Goal: Task Accomplishment & Management: Manage account settings

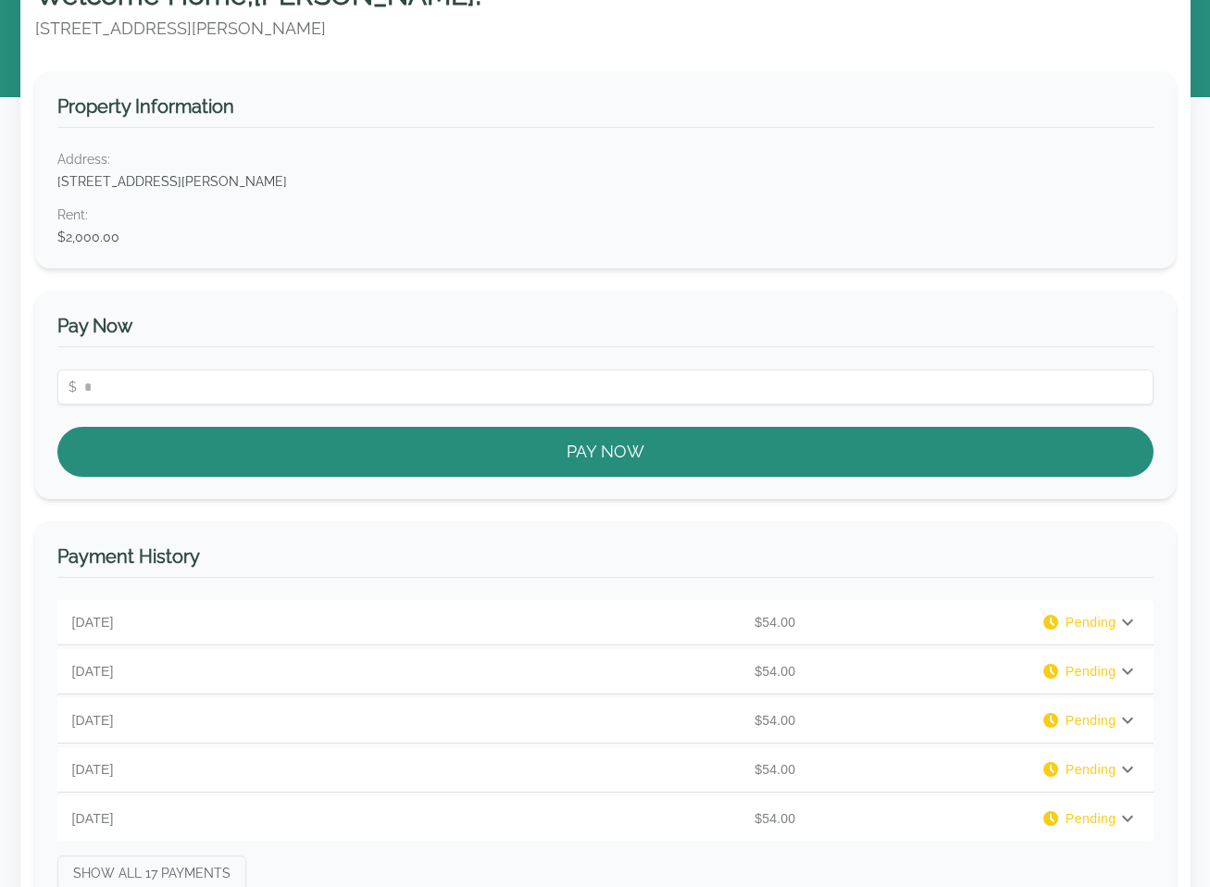
scroll to position [99, 0]
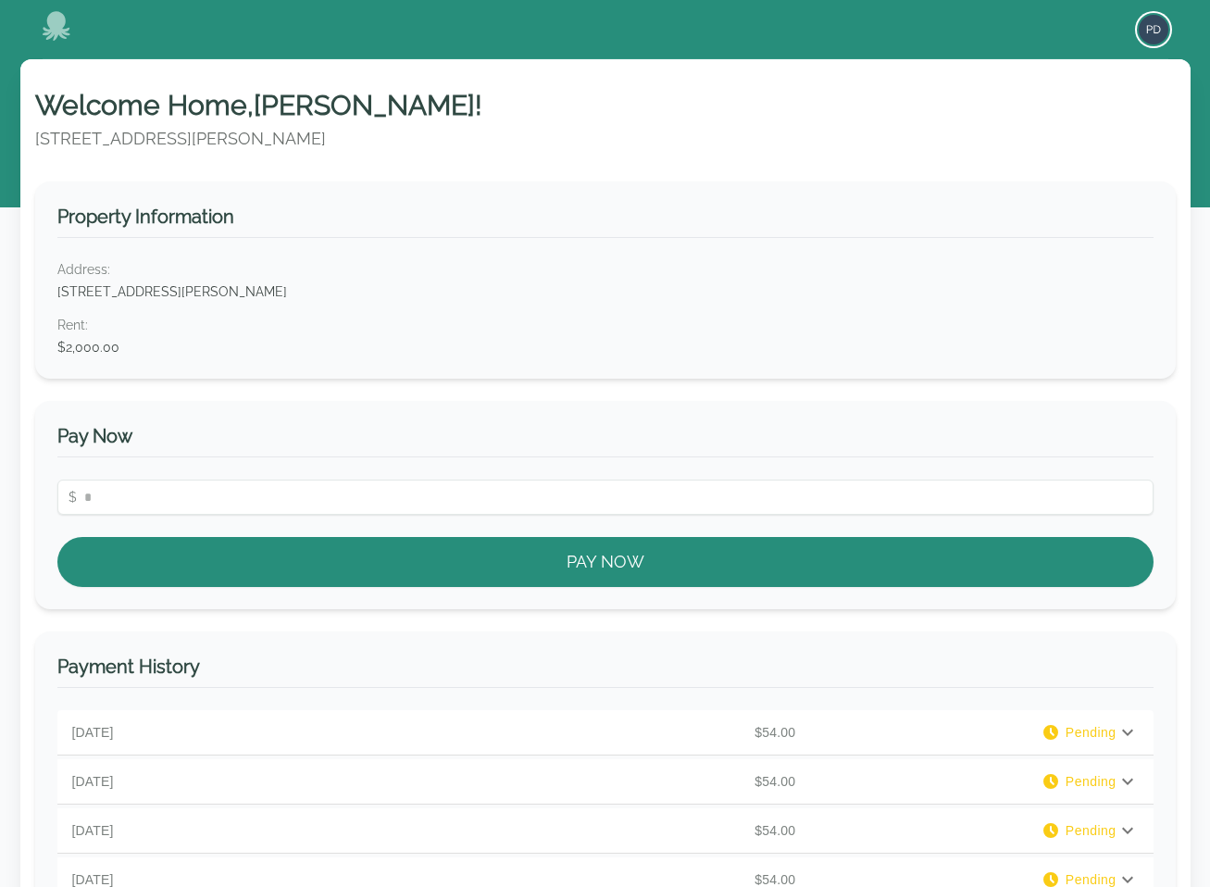
click at [1148, 27] on img "button" at bounding box center [1154, 30] width 30 height 30
click at [1045, 70] on button "Your Profile" at bounding box center [1080, 68] width 178 height 33
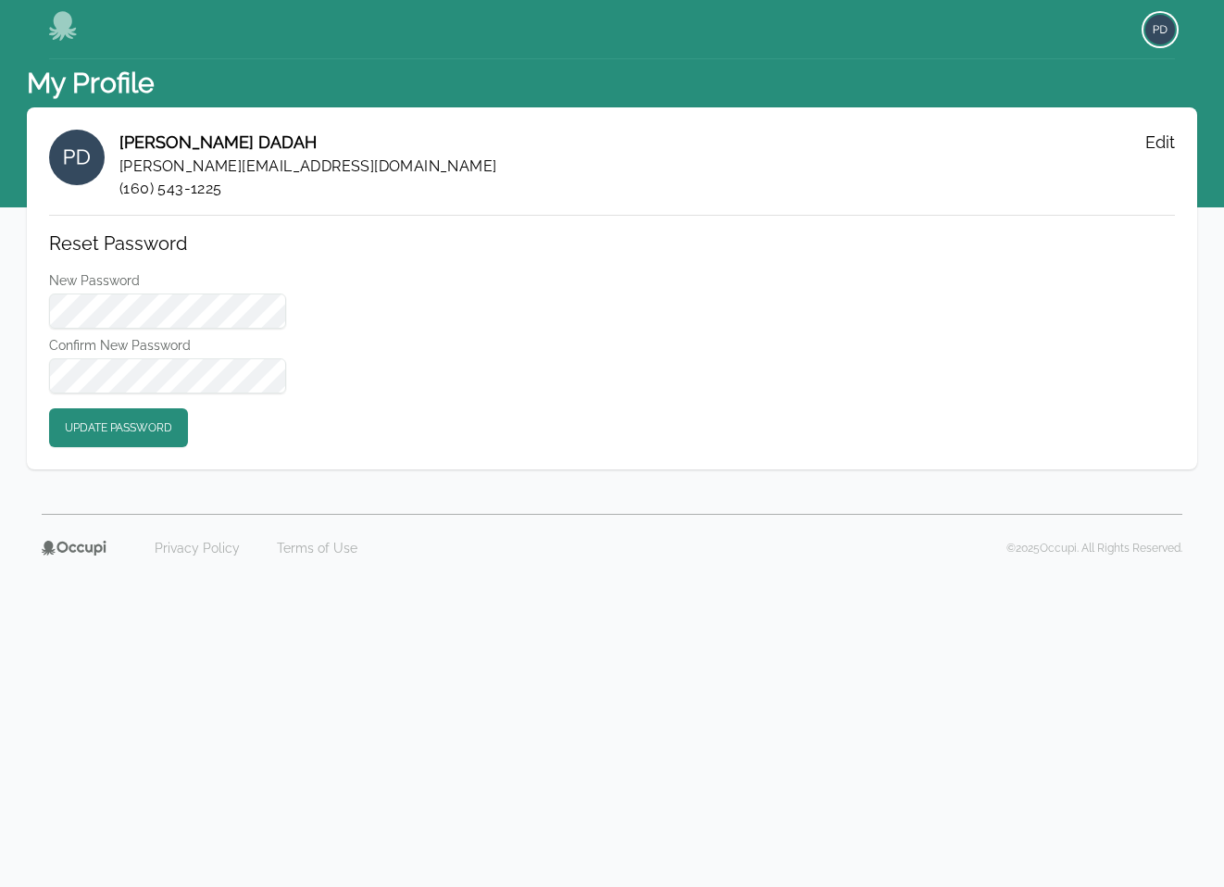
click at [1167, 25] on img "button" at bounding box center [1161, 30] width 30 height 30
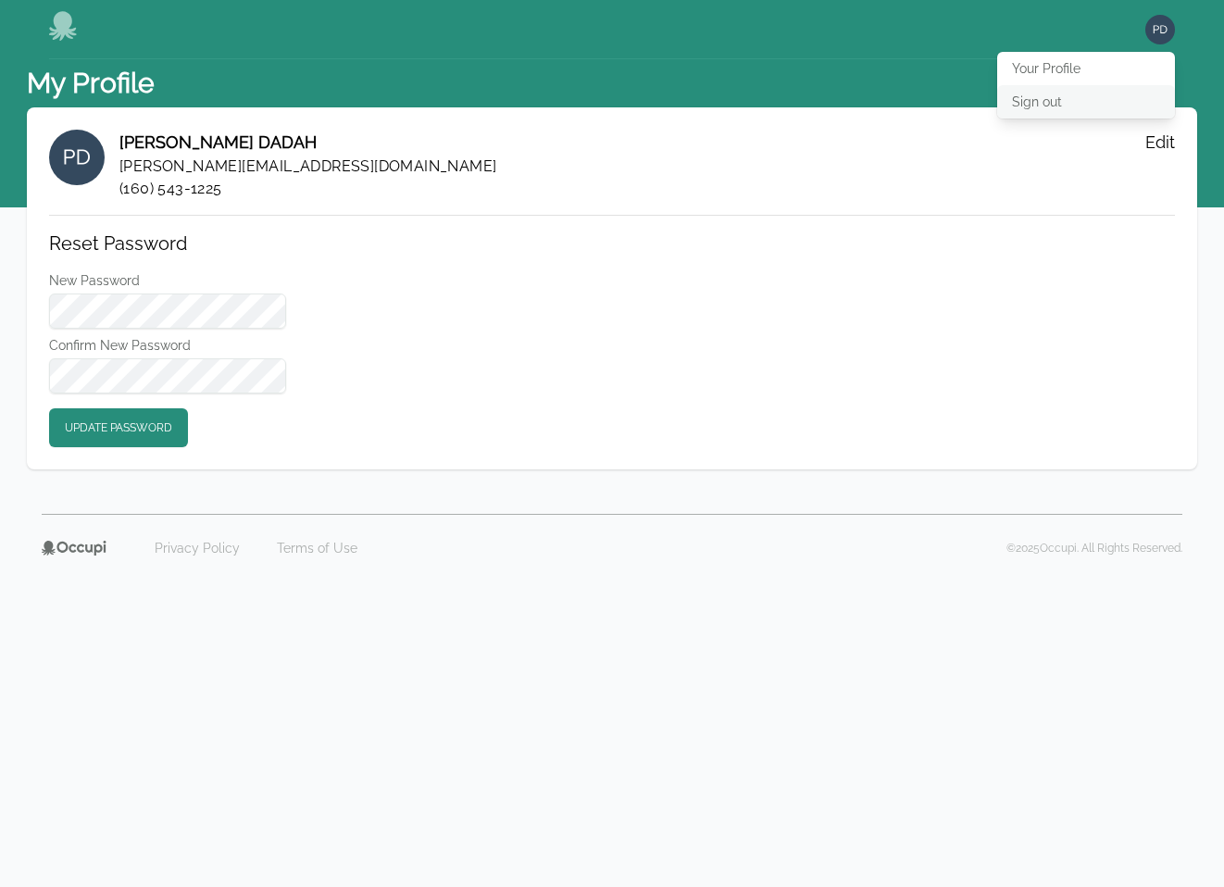
click at [1075, 97] on button "Sign out" at bounding box center [1086, 101] width 178 height 33
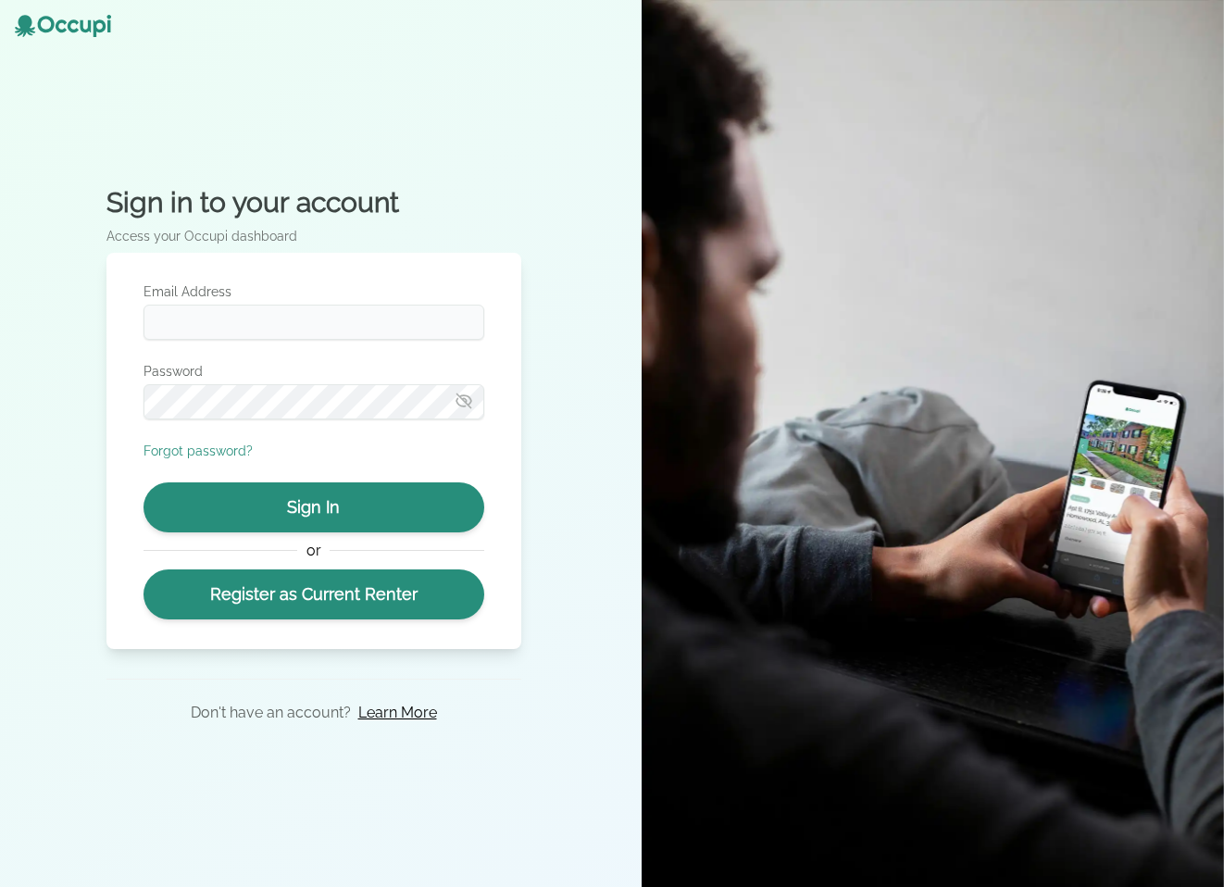
click at [255, 340] on div "Email Address Password Forgot password? Sign In or Register as Current Renter" at bounding box center [314, 450] width 341 height 337
click at [257, 332] on input "Email Address" at bounding box center [314, 322] width 341 height 35
type input "**********"
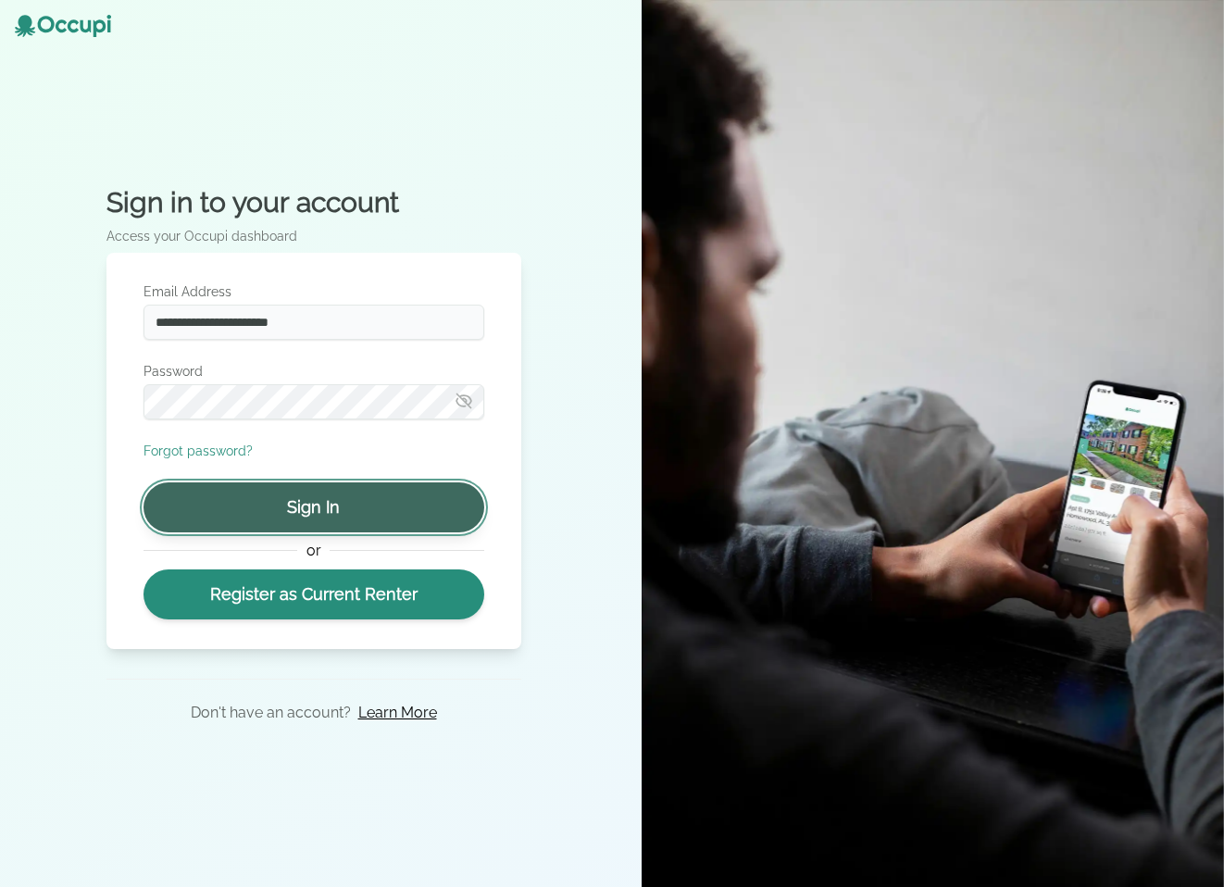
click at [337, 507] on button "Sign In" at bounding box center [314, 507] width 341 height 50
